Goal: Communication & Community: Share content

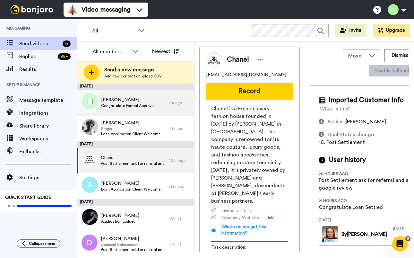
click at [125, 97] on span "[PERSON_NAME]" at bounding box center [128, 100] width 54 height 6
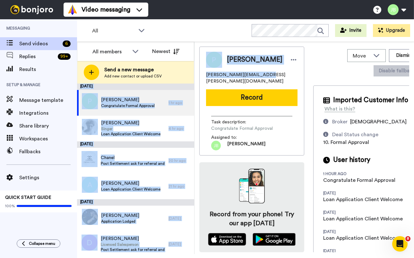
drag, startPoint x: 204, startPoint y: 74, endPoint x: 206, endPoint y: 76, distance: 3.4
click at [189, 74] on div "All members Newest Send a new message Add new contact or upload CSV August 15 P…" at bounding box center [245, 148] width 337 height 212
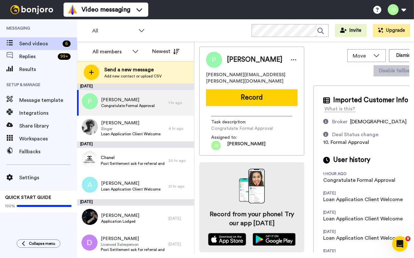
drag, startPoint x: 259, startPoint y: 72, endPoint x: 271, endPoint y: 74, distance: 12.4
click at [259, 72] on span "paul.cook@outlook.com.au" at bounding box center [252, 78] width 92 height 13
drag, startPoint x: 253, startPoint y: 73, endPoint x: 210, endPoint y: 75, distance: 42.5
click at [206, 75] on div "paul.cook@outlook.com.au" at bounding box center [252, 78] width 92 height 13
copy span "paul.cook@outlook.com.au"
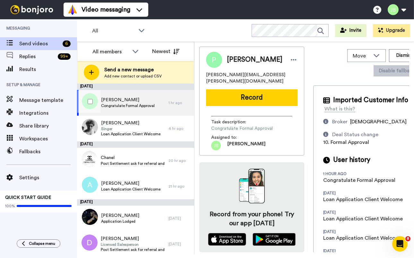
drag, startPoint x: 142, startPoint y: 103, endPoint x: 156, endPoint y: 101, distance: 14.0
click at [142, 103] on span "Congratulate Formal Approval" at bounding box center [128, 105] width 54 height 5
click at [262, 89] on button "Record" at bounding box center [252, 97] width 92 height 17
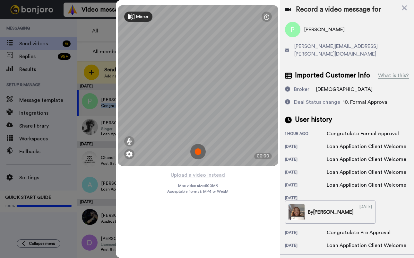
click at [198, 151] on img at bounding box center [197, 151] width 15 height 15
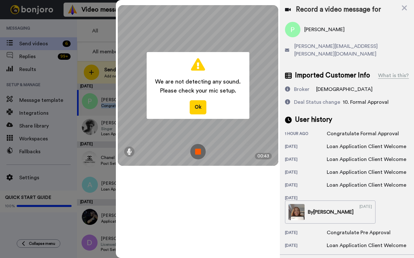
drag, startPoint x: 198, startPoint y: 152, endPoint x: 193, endPoint y: 157, distance: 7.7
click at [198, 151] on img at bounding box center [197, 151] width 15 height 15
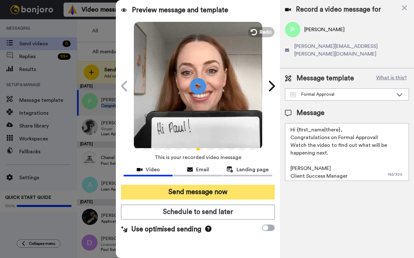
click at [212, 192] on button "Send message now" at bounding box center [198, 192] width 154 height 15
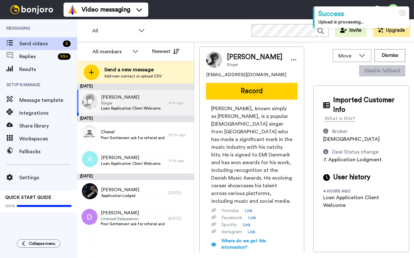
drag, startPoint x: 135, startPoint y: 102, endPoint x: 148, endPoint y: 97, distance: 14.7
click at [135, 102] on span "Singer" at bounding box center [130, 103] width 59 height 5
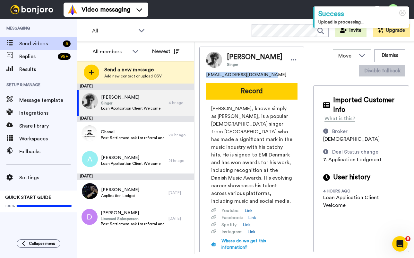
drag, startPoint x: 234, startPoint y: 77, endPoint x: 207, endPoint y: 75, distance: 26.7
click at [205, 75] on div "Christopher Singer chrisdlindsay93@gmail.com Record Christopher Lund Nissen, kn…" at bounding box center [251, 171] width 105 height 248
copy span "chrisdlindsay93@gmail.com"
click at [250, 152] on span "Christopher Lund Nissen, known simply as Christopher, is a popular Danish singe…" at bounding box center [251, 155] width 81 height 100
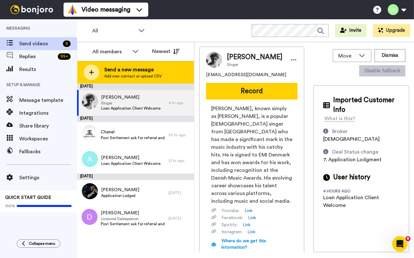
click at [131, 70] on span "Send a new message" at bounding box center [132, 70] width 57 height 8
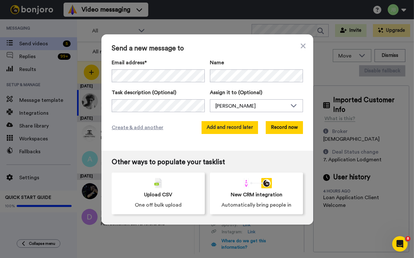
click at [220, 126] on button "Add and record later" at bounding box center [230, 127] width 57 height 13
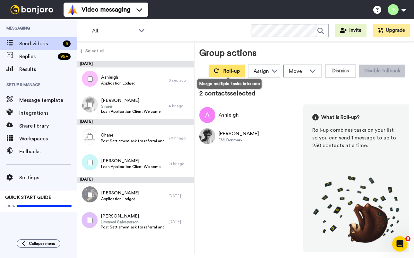
click at [235, 72] on span "Roll-up" at bounding box center [232, 70] width 16 height 5
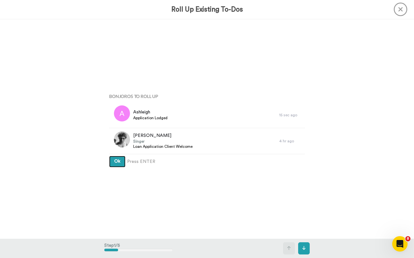
click at [109, 156] on button "Ok" at bounding box center [117, 162] width 16 height 12
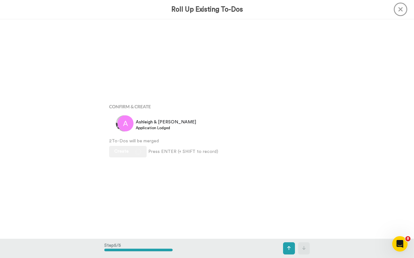
scroll to position [878, 0]
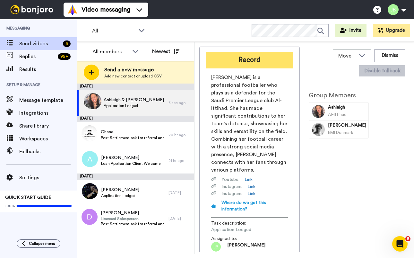
click at [251, 57] on button "Record" at bounding box center [249, 60] width 87 height 17
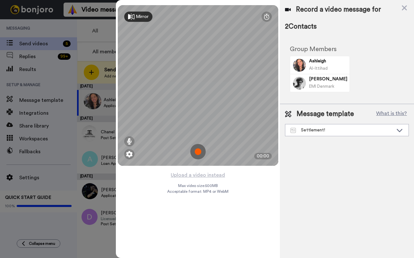
click at [196, 152] on img at bounding box center [197, 151] width 15 height 15
click at [194, 151] on img at bounding box center [197, 151] width 15 height 15
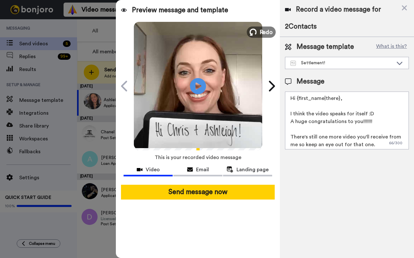
click at [260, 29] on span "Redo" at bounding box center [266, 32] width 13 height 8
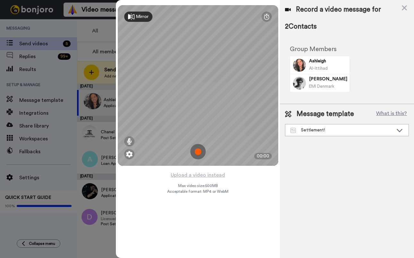
click at [198, 151] on img at bounding box center [197, 151] width 15 height 15
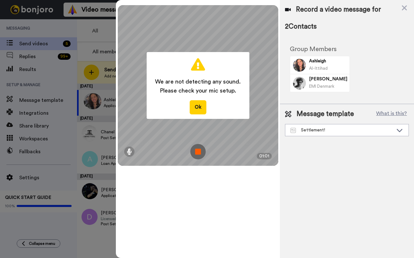
click at [198, 151] on img at bounding box center [197, 151] width 15 height 15
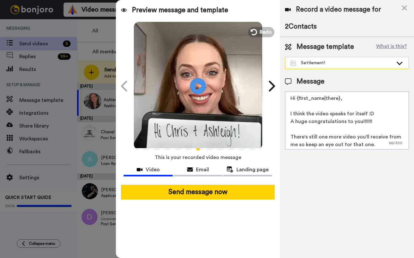
click at [334, 62] on div "Settlement!" at bounding box center [342, 63] width 103 height 6
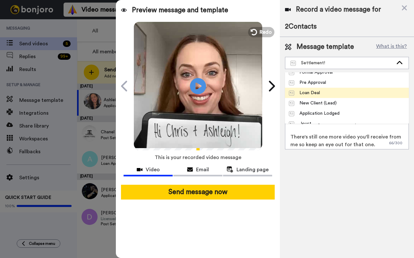
scroll to position [113, 0]
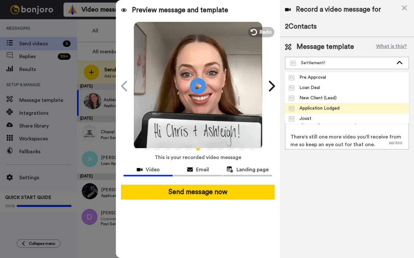
click at [337, 107] on div "Application Lodged" at bounding box center [314, 108] width 51 height 6
type textarea "Hi {first_name|there}, I have an update for you regarding your deal! Once you'v…"
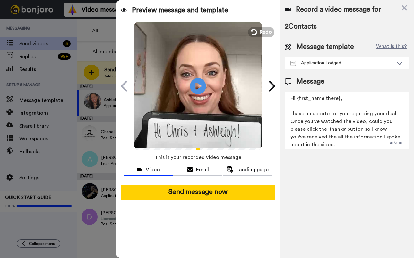
click at [344, 184] on div "Record a video message for 2 Contacts Message template What is this? Applicatio…" at bounding box center [347, 129] width 134 height 258
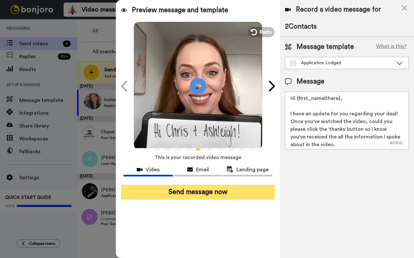
click at [208, 193] on button "Send message now" at bounding box center [198, 192] width 154 height 15
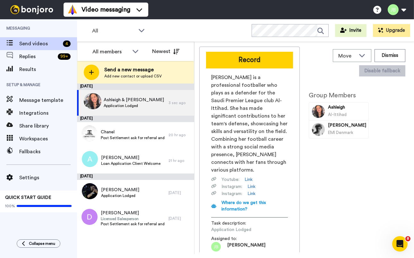
scroll to position [0, 0]
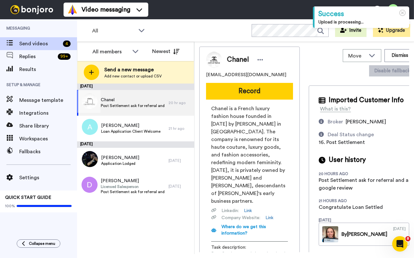
drag, startPoint x: 140, startPoint y: 102, endPoint x: 216, endPoint y: 80, distance: 78.8
click at [140, 102] on span "Chanel" at bounding box center [133, 100] width 65 height 6
drag, startPoint x: 276, startPoint y: 74, endPoint x: 215, endPoint y: 74, distance: 60.4
click at [215, 74] on div "colombiana_6686@hotmail.com" at bounding box center [249, 75] width 87 height 6
click at [271, 72] on div "colombiana_6686@hotmail.com" at bounding box center [249, 75] width 87 height 6
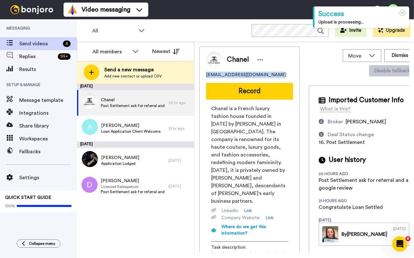
drag, startPoint x: 272, startPoint y: 74, endPoint x: 203, endPoint y: 74, distance: 69.1
click at [203, 74] on div "Chanel colombiana_6686@hotmail.com Record Chanel is a French luxury fashion hou…" at bounding box center [249, 167] width 101 height 241
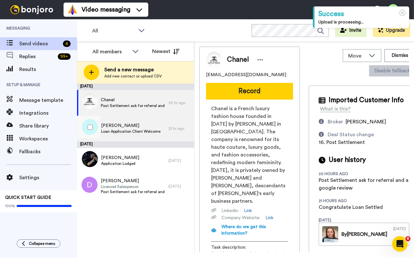
click at [128, 129] on span "Loan Application Client Welcome" at bounding box center [130, 131] width 59 height 5
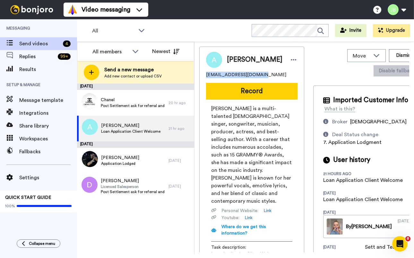
drag, startPoint x: 264, startPoint y: 75, endPoint x: 203, endPoint y: 76, distance: 61.3
click at [203, 76] on div "Alicia aliciafacal1@gmail.com Record Alicia Keys is a multi-talented American s…" at bounding box center [251, 164] width 105 height 234
copy span "aliciafacal1@gmail.com"
click at [244, 146] on span "Alicia Keys is a multi-talented American singer, songwriter, musician, producer…" at bounding box center [251, 155] width 81 height 100
click at [137, 128] on span "Alicia" at bounding box center [130, 125] width 59 height 6
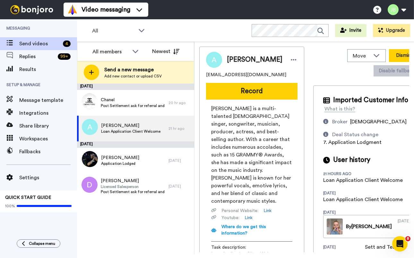
click at [391, 56] on button "Dismiss" at bounding box center [404, 55] width 31 height 13
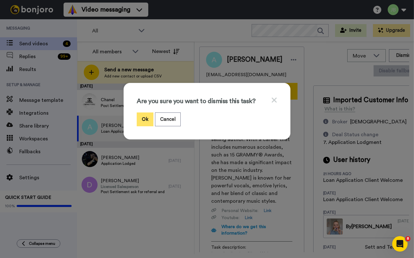
click at [148, 117] on button "Ok" at bounding box center [145, 119] width 17 height 14
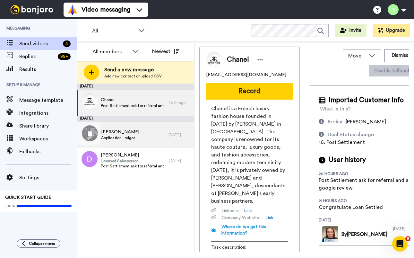
click at [140, 136] on div "Himanshu Application Lodged" at bounding box center [123, 135] width 92 height 26
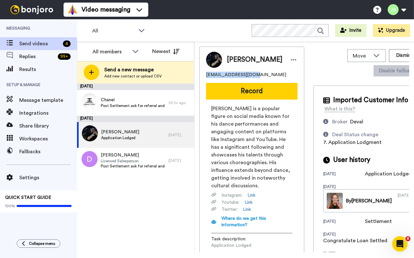
drag, startPoint x: 250, startPoint y: 76, endPoint x: 218, endPoint y: 74, distance: 32.5
click at [204, 75] on div "Himanshu hchoubisa@gmail.com Record Himanshu Dulani is a popular figure on soci…" at bounding box center [251, 160] width 105 height 226
copy span "hchoubisa@gmail.com"
click at [242, 142] on span "Himanshu Dulani is a popular figure on social media known for his dance perform…" at bounding box center [251, 147] width 81 height 85
click at [140, 133] on div "Himanshu Application Lodged" at bounding box center [123, 135] width 92 height 26
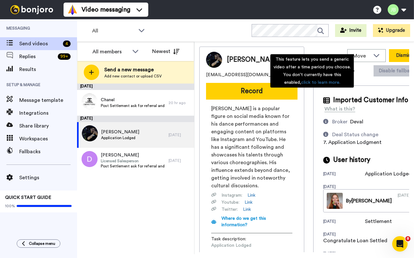
click at [389, 56] on button "Dismiss" at bounding box center [404, 55] width 31 height 13
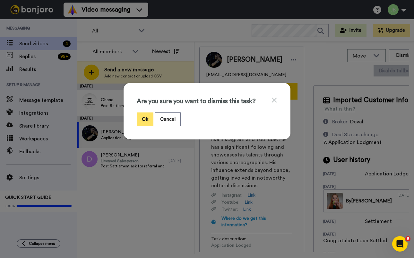
click at [143, 121] on button "Ok" at bounding box center [145, 119] width 17 height 14
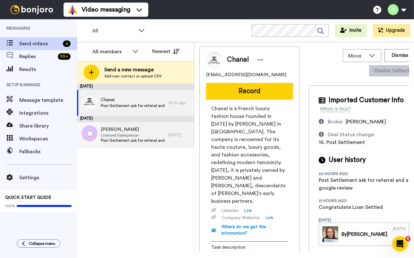
click at [135, 138] on span "Post Settlement ask for referral and a google review" at bounding box center [133, 140] width 65 height 5
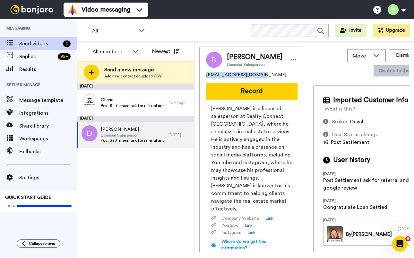
drag, startPoint x: 267, startPoint y: 76, endPoint x: 226, endPoint y: 76, distance: 40.8
click at [200, 77] on div "Devender Singh Licensed Salesperson rkhosa.dev17@gmail.com Record Devender Sing…" at bounding box center [251, 174] width 105 height 255
copy span "rkhosa.dev17@gmail.com"
click at [245, 138] on span "Devender Singh is a licensed salesperson at Realty Connect USA, where he specia…" at bounding box center [251, 159] width 81 height 108
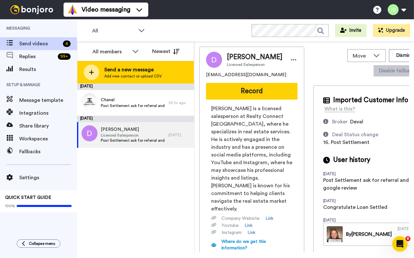
click at [134, 71] on span "Send a new message" at bounding box center [132, 70] width 57 height 8
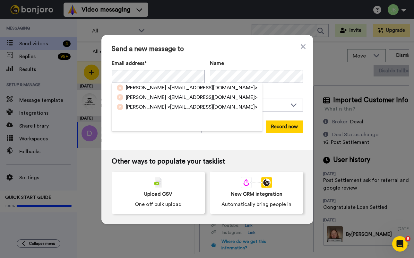
click at [173, 86] on span "<rkhosa.dev173115@gmail.com>" at bounding box center [213, 88] width 90 height 8
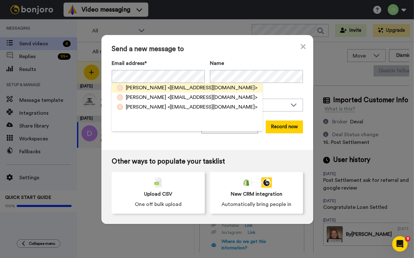
click at [173, 142] on div "Send a new message to Email address* Ramandeep <rkhosa.dev173115@gmail.com> Ram…" at bounding box center [207, 92] width 212 height 115
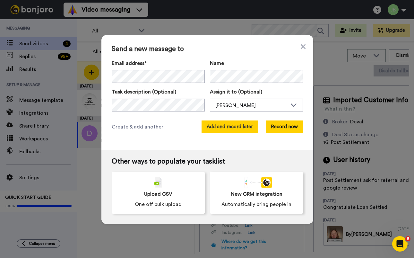
click at [224, 129] on button "Add and record later" at bounding box center [230, 126] width 57 height 13
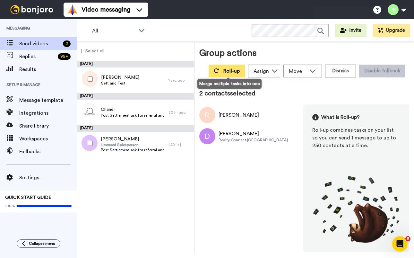
click at [230, 72] on span "Roll-up" at bounding box center [232, 70] width 16 height 5
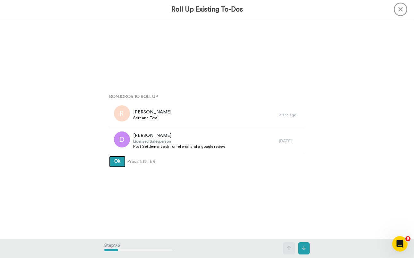
click at [109, 156] on button "Ok" at bounding box center [117, 162] width 16 height 12
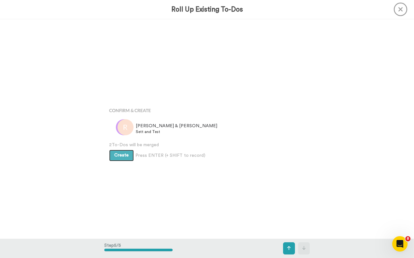
scroll to position [878, 0]
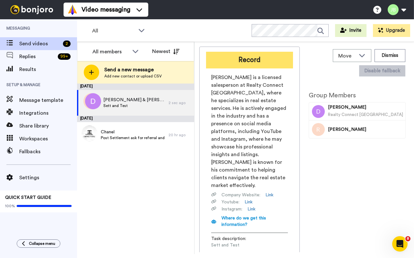
click at [254, 61] on button "Record" at bounding box center [249, 60] width 87 height 17
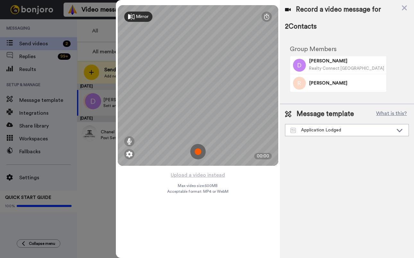
click at [200, 151] on img at bounding box center [197, 151] width 15 height 15
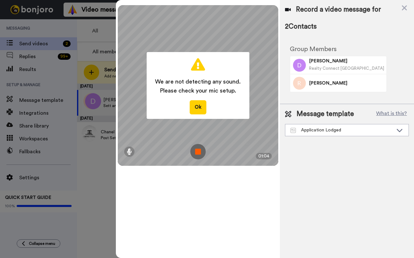
click at [200, 153] on img at bounding box center [197, 151] width 15 height 15
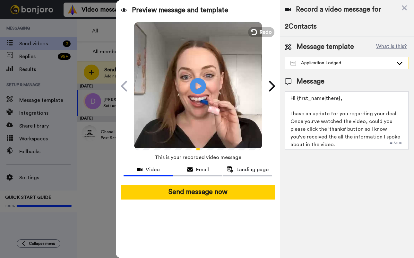
click at [346, 65] on div "Application Lodged" at bounding box center [342, 63] width 103 height 6
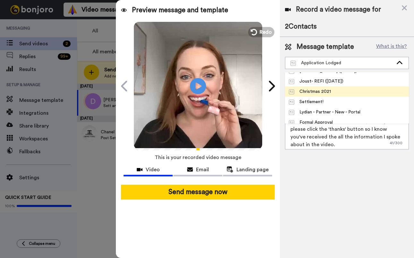
scroll to position [54, 0]
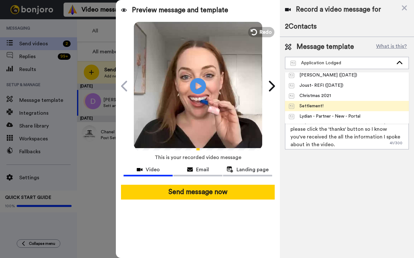
click at [334, 103] on li "Settlement!" at bounding box center [347, 106] width 124 height 10
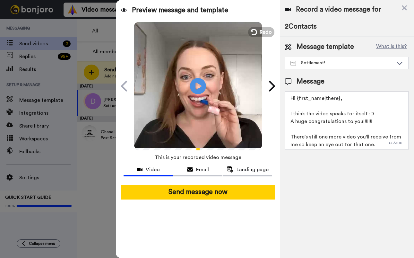
click at [374, 144] on textarea "Hi {first_name|there}, I think the video speaks for itself :D A huge congratula…" at bounding box center [347, 121] width 124 height 58
drag, startPoint x: 374, startPoint y: 145, endPoint x: 289, endPoint y: 137, distance: 85.1
click at [289, 137] on textarea "Hi {first_name|there}, I think the video speaks for itself :D A huge congratula…" at bounding box center [347, 121] width 124 height 58
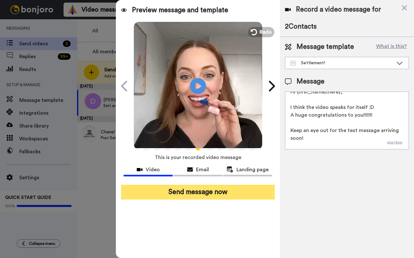
type textarea "Hi {first_name|there}, I think the video speaks for itself :D A huge congratula…"
click at [226, 195] on button "Send message now" at bounding box center [198, 192] width 154 height 15
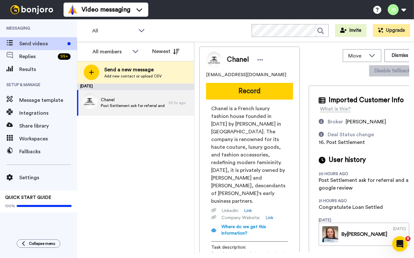
click at [133, 103] on span "Post Settlement ask for referral and a google review" at bounding box center [133, 105] width 65 height 5
drag, startPoint x: 275, startPoint y: 75, endPoint x: 202, endPoint y: 74, distance: 73.6
click at [202, 74] on div "Chanel colombiana_6686@hotmail.com Record Chanel is a French luxury fashion hou…" at bounding box center [249, 167] width 101 height 241
copy span "colombiana_6686@hotmail.com"
click at [246, 124] on span "Chanel is a French luxury fashion house founded in 1910 by Coco Chanel in Paris…" at bounding box center [249, 155] width 77 height 100
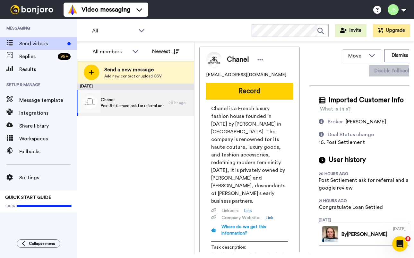
click at [148, 104] on span "Post Settlement ask for referral and a google review" at bounding box center [133, 105] width 65 height 5
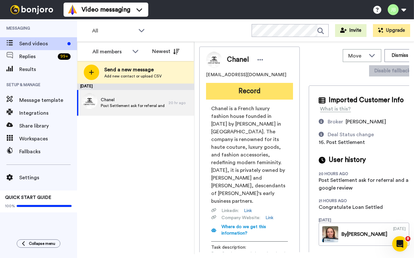
click at [246, 92] on button "Record" at bounding box center [249, 91] width 87 height 17
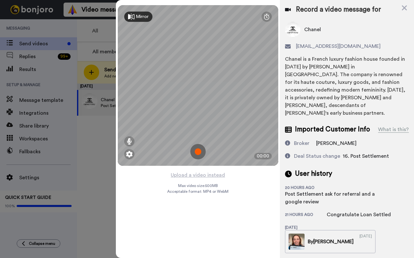
click at [198, 151] on img at bounding box center [197, 151] width 15 height 15
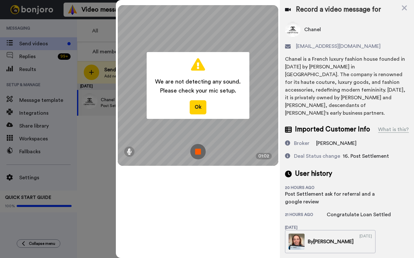
drag, startPoint x: 199, startPoint y: 154, endPoint x: 199, endPoint y: 164, distance: 10.3
click at [199, 154] on img at bounding box center [197, 151] width 15 height 15
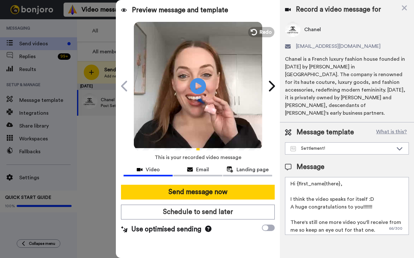
drag, startPoint x: 354, startPoint y: 223, endPoint x: 283, endPoint y: 217, distance: 71.9
click at [283, 217] on div "Message template What is this? Settlement! Joust- Steven Joust Pilot- Tristan V…" at bounding box center [347, 181] width 134 height 118
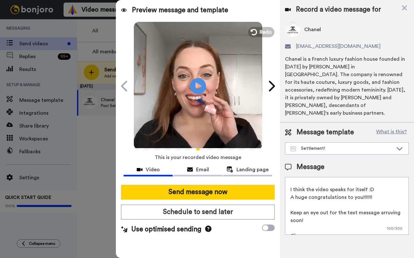
scroll to position [11, 0]
click at [387, 204] on textarea "Hi {first_name|there}, I think the video speaks for itself :D A huge congratula…" at bounding box center [347, 206] width 124 height 58
type textarea "Hi {first_name|there}, I think the video speaks for itself :D A huge congratula…"
click at [365, 245] on div "Record a video message for Chanel colombiana_6686@hotmail.com Chanel is a Frenc…" at bounding box center [347, 129] width 134 height 258
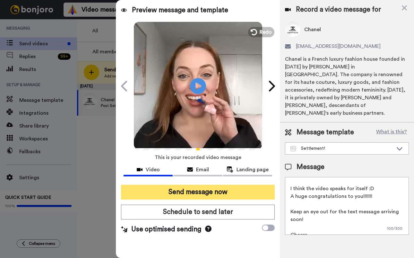
click at [243, 192] on button "Send message now" at bounding box center [198, 192] width 154 height 15
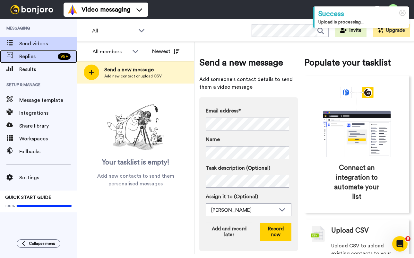
click at [35, 56] on span "Replies" at bounding box center [37, 57] width 36 height 8
